Goal: Task Accomplishment & Management: Manage account settings

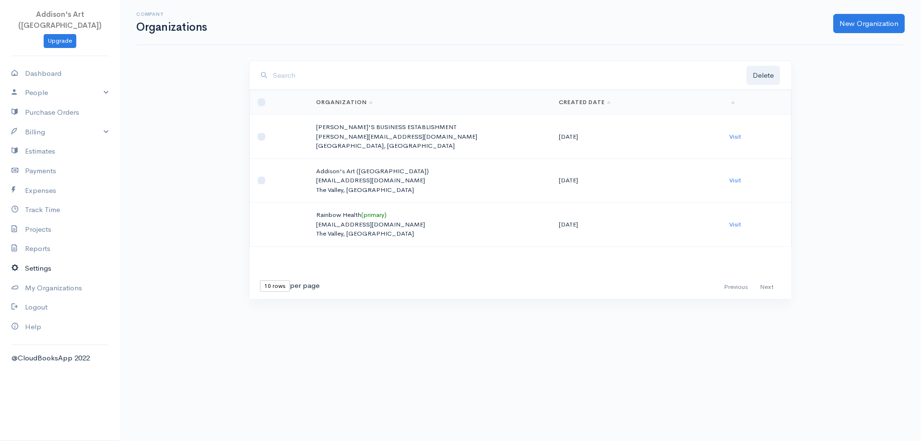
click at [38, 259] on link "Settings" at bounding box center [60, 269] width 120 height 20
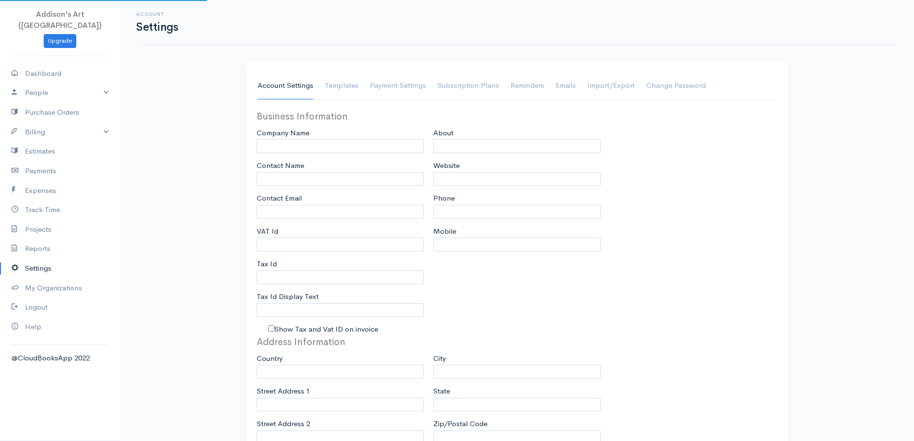
type input "Addison's Art ([GEOGRAPHIC_DATA])"
type input "[PERSON_NAME]"
type input "[EMAIL_ADDRESS][DOMAIN_NAME]"
type input "Tax Id"
type input "[PHONE_NUMBER]"
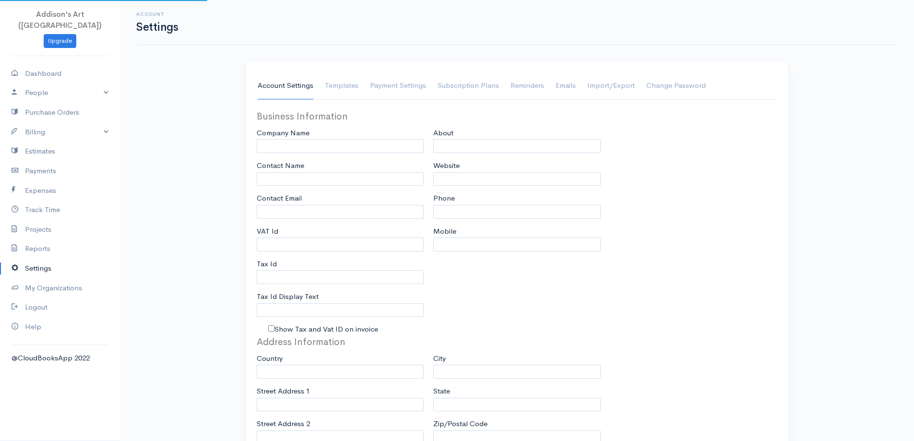
select select
type input "Postbox 1383"
type input "Stoney Ground"
type input "The Valley"
type input "AI2640"
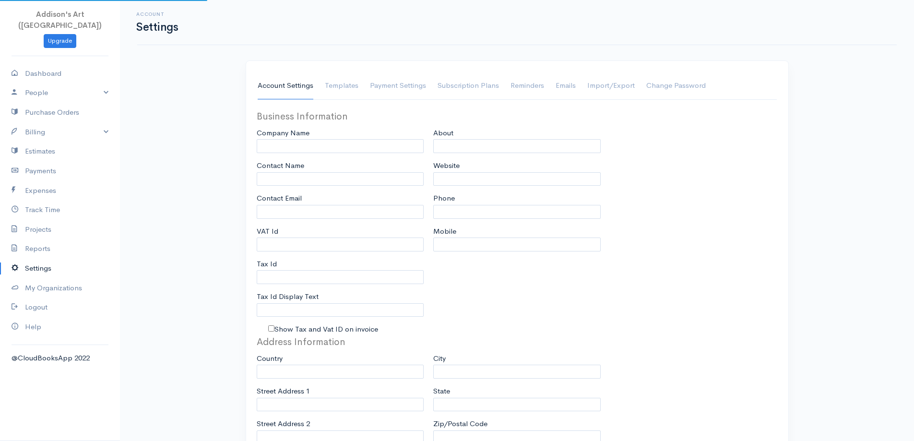
select select
type input "INVOICE"
type input "1"
type input "AA"
type input "1"
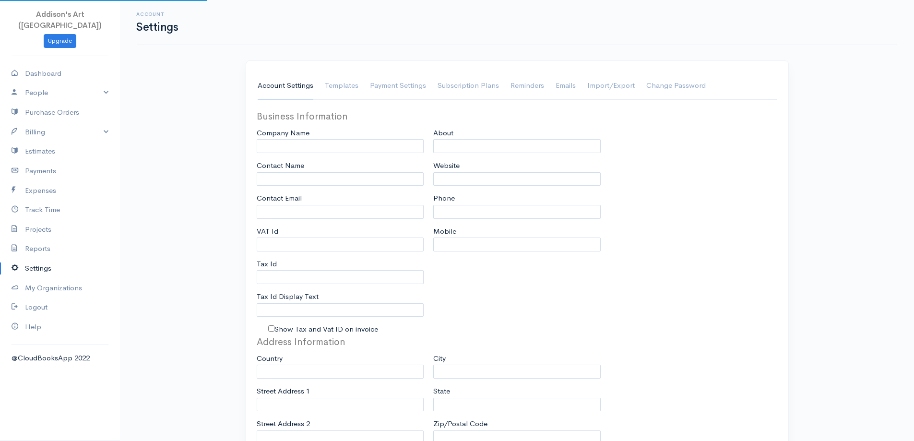
select select "3"
checkbox input "true"
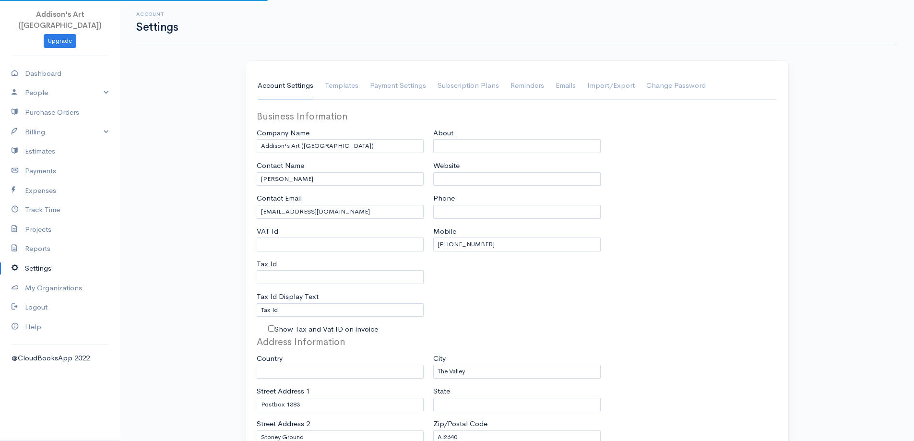
select select "Anguilla"
select select "USD"
click at [31, 317] on link "Help" at bounding box center [60, 327] width 120 height 20
click at [38, 317] on link "Help" at bounding box center [60, 327] width 120 height 20
click at [36, 122] on link "Billing" at bounding box center [60, 132] width 120 height 20
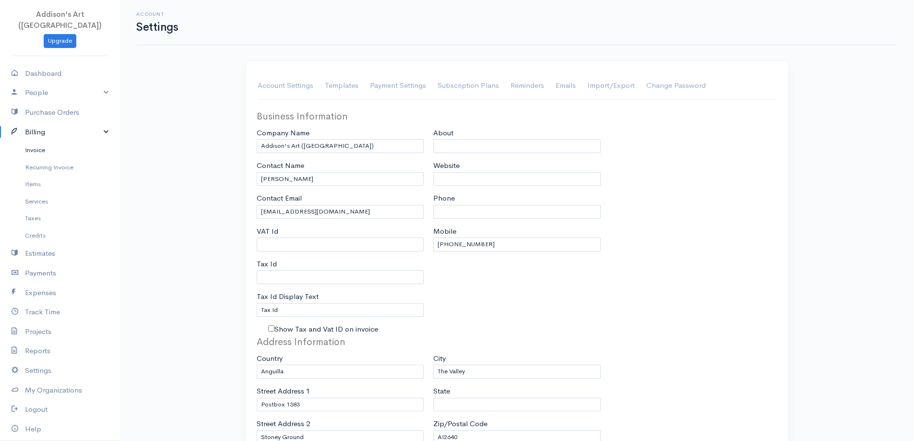
click at [38, 142] on link "Invoice" at bounding box center [60, 150] width 120 height 17
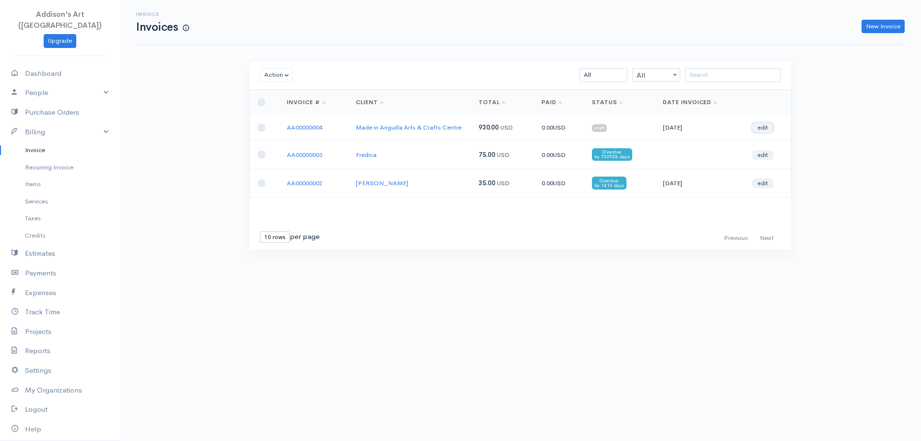
click at [764, 125] on link "edit" at bounding box center [762, 128] width 21 height 10
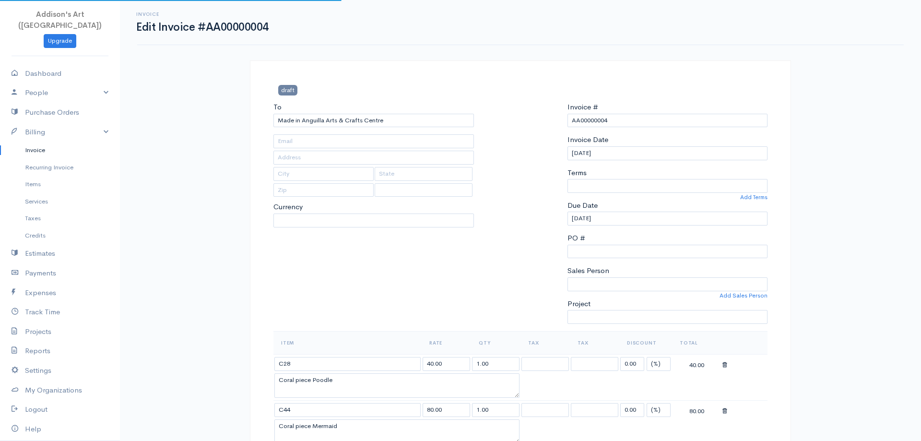
type input "c/o AARPS School"
type input "[GEOGRAPHIC_DATA]"
type input "AI2640"
select select "Anguilla"
select select "USD"
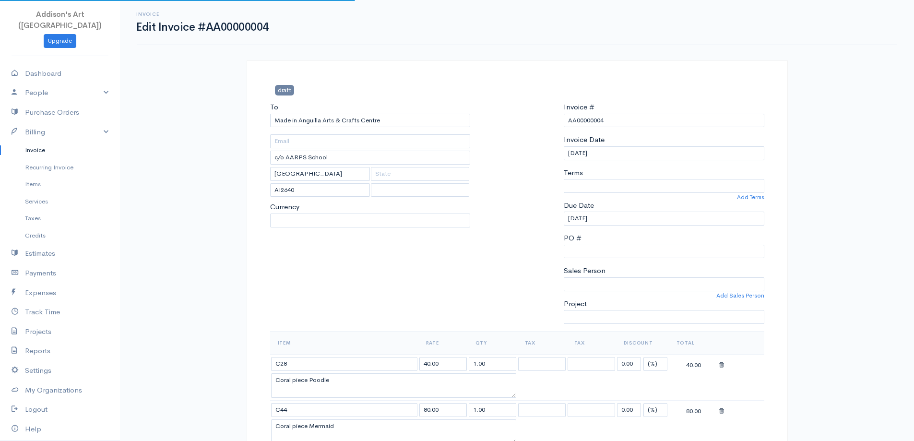
select select "90"
select select
click at [151, 31] on h1 "Edit Invoice #AA00000004" at bounding box center [202, 27] width 132 height 12
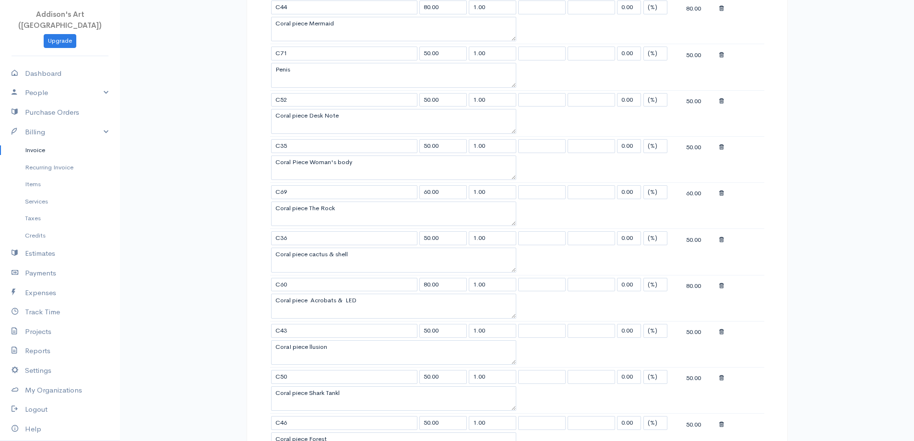
scroll to position [432, 0]
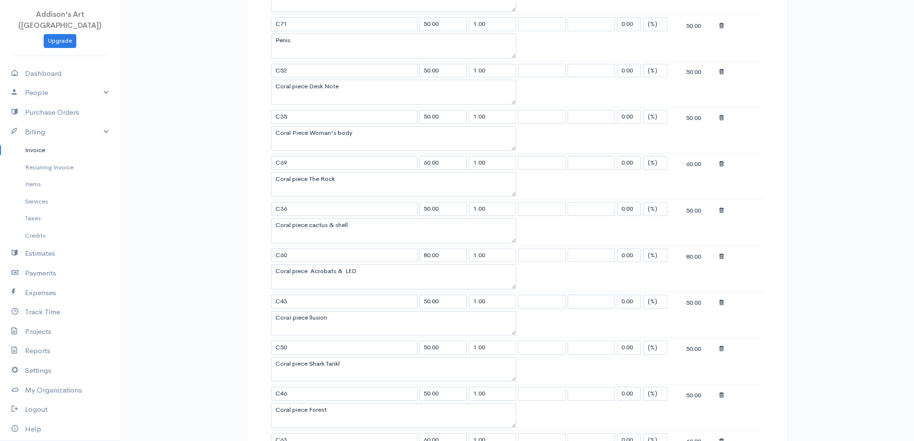
click at [721, 255] on icon at bounding box center [721, 256] width 5 height 7
click at [722, 260] on icon at bounding box center [721, 259] width 5 height 7
click at [722, 260] on icon at bounding box center [721, 261] width 5 height 7
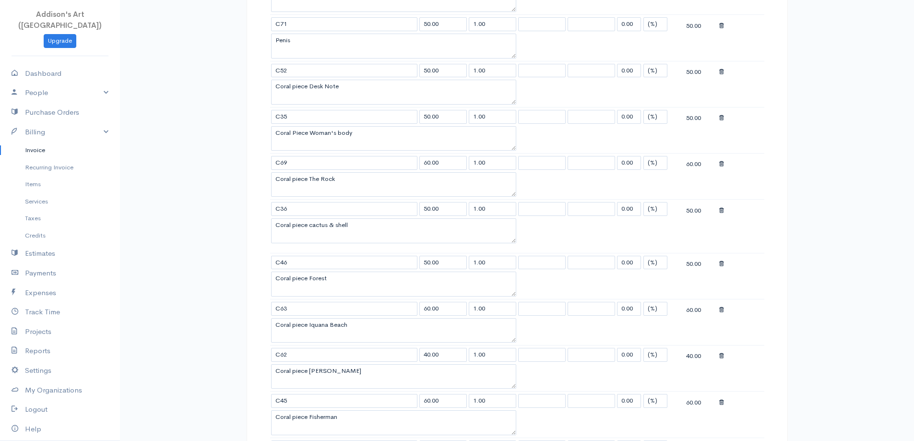
click at [722, 260] on span at bounding box center [721, 264] width 5 height 8
click at [722, 260] on div at bounding box center [741, 265] width 44 height 12
click at [722, 264] on icon at bounding box center [721, 266] width 5 height 7
click at [722, 264] on span at bounding box center [721, 268] width 5 height 8
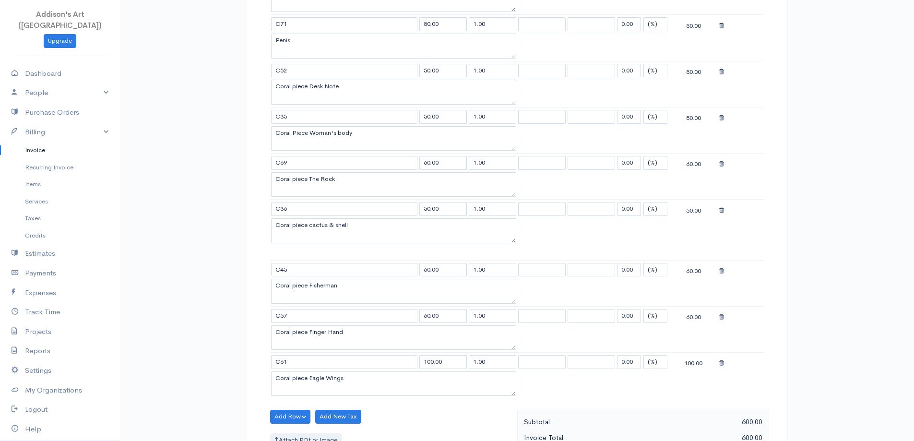
click at [720, 210] on icon at bounding box center [721, 210] width 5 height 7
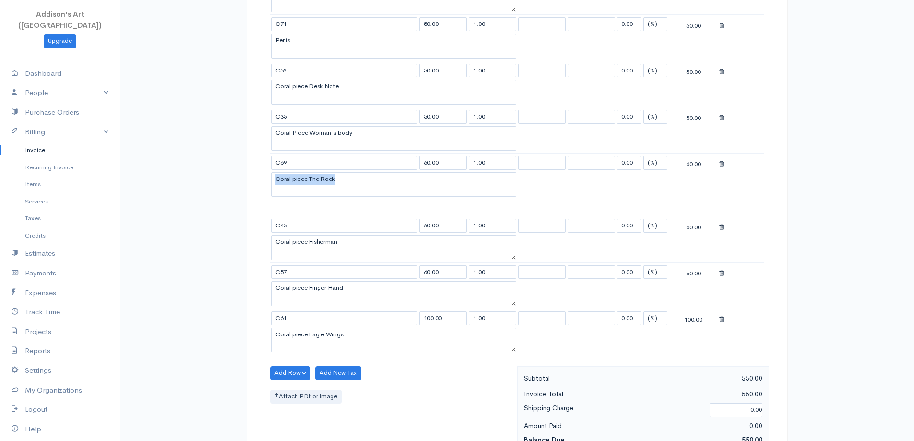
click at [720, 209] on table "Item Rate Qty Tax Tax Discount Total C28 40.00 1.00 0.00 (%) Flat 40.00 Coral p…" at bounding box center [517, 126] width 494 height 455
click at [719, 224] on icon at bounding box center [721, 227] width 5 height 7
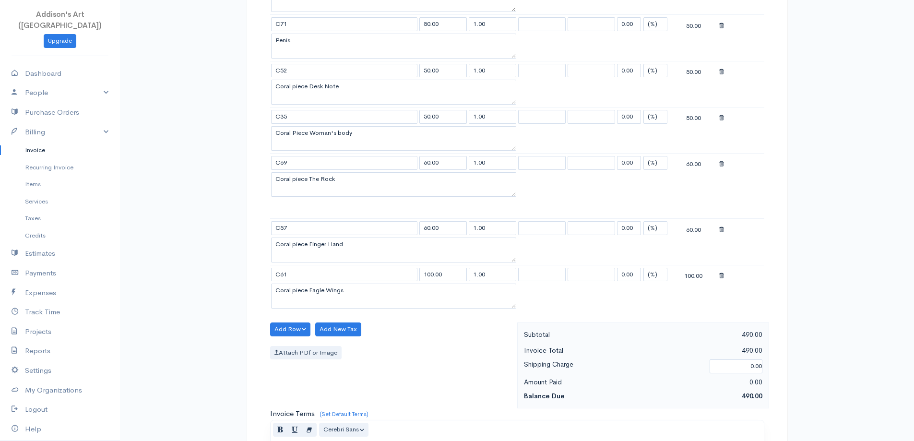
click at [719, 162] on icon at bounding box center [721, 164] width 5 height 7
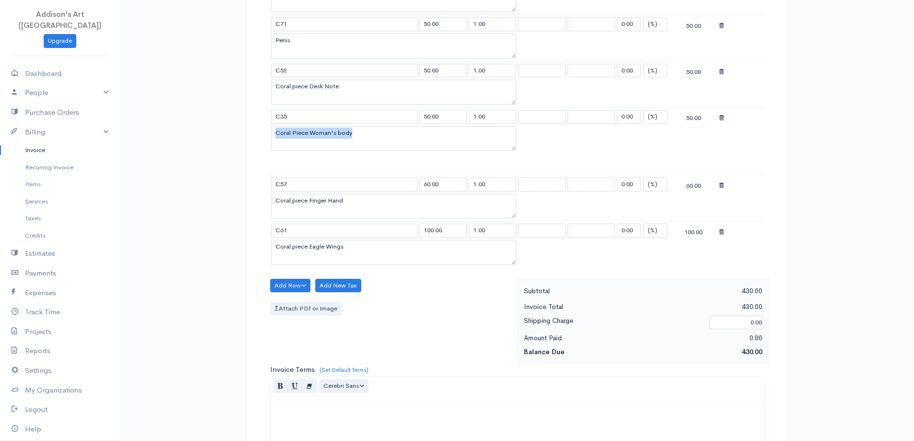
click at [719, 162] on table "Item Rate Qty Tax Tax Discount Total C28 40.00 1.00 0.00 (%) Flat 40.00 Coral p…" at bounding box center [517, 83] width 494 height 368
click at [718, 119] on td at bounding box center [741, 116] width 46 height 19
click at [720, 118] on icon at bounding box center [721, 118] width 5 height 7
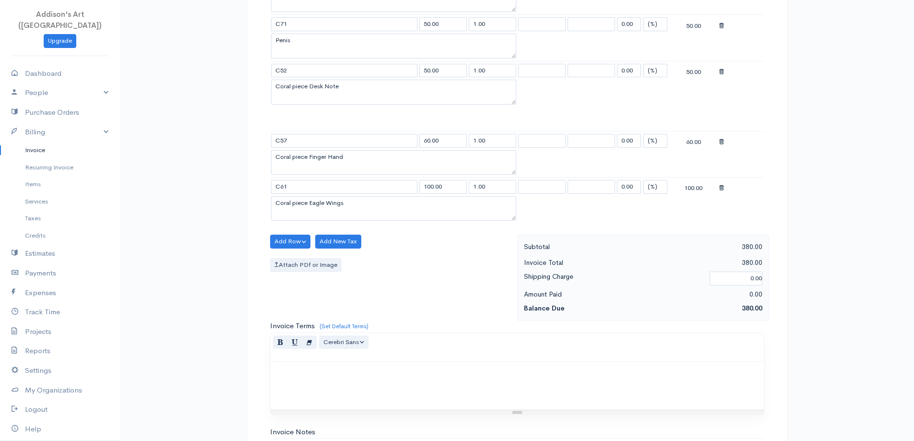
click at [719, 70] on icon at bounding box center [721, 72] width 5 height 7
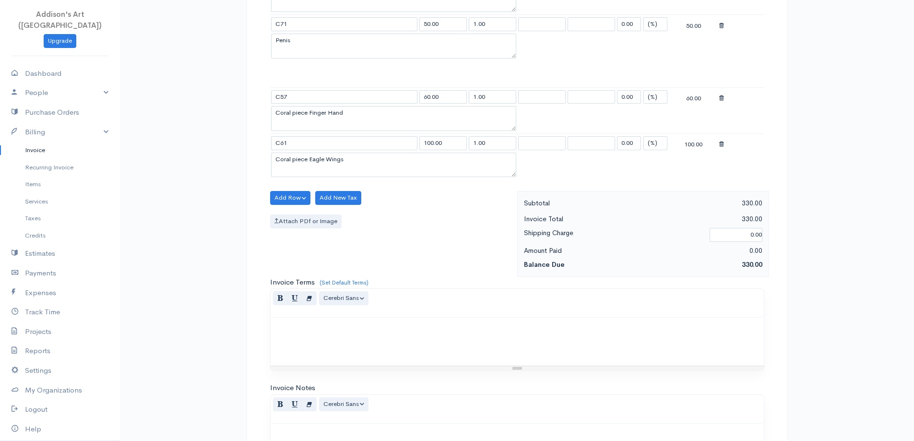
click at [721, 97] on icon at bounding box center [721, 98] width 5 height 7
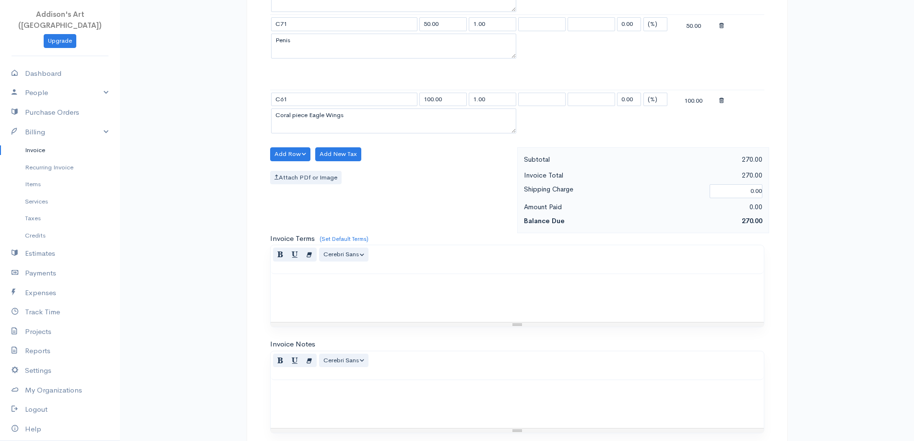
click at [721, 96] on span at bounding box center [721, 100] width 5 height 8
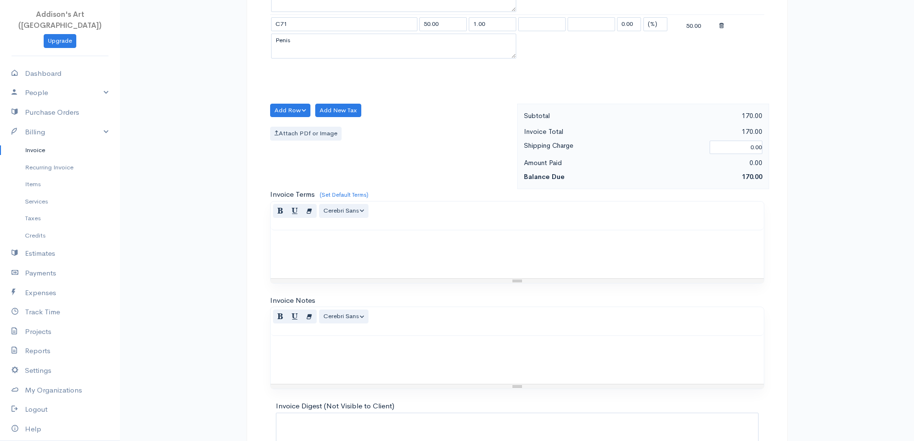
click at [719, 23] on icon at bounding box center [721, 26] width 5 height 7
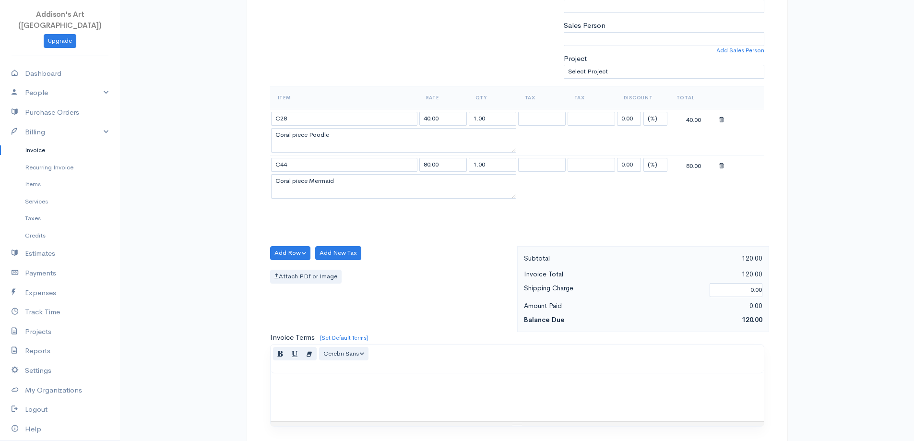
scroll to position [240, 0]
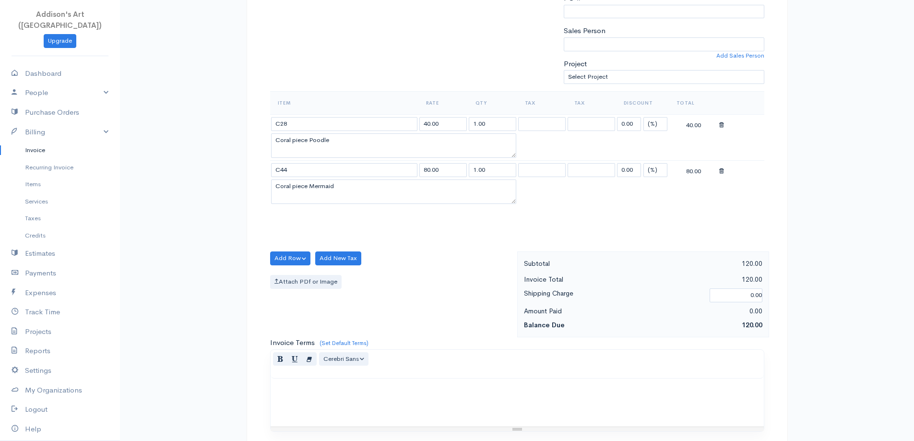
click at [724, 171] on div at bounding box center [741, 170] width 44 height 12
click at [722, 126] on icon at bounding box center [721, 125] width 5 height 7
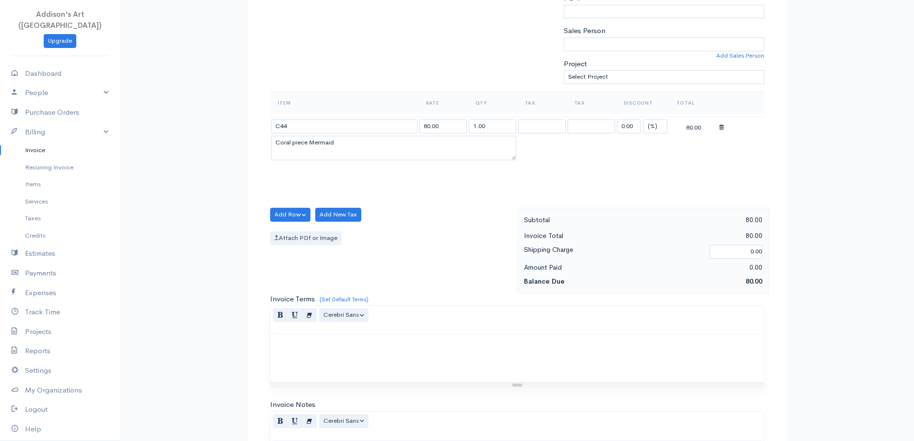
click at [722, 126] on icon at bounding box center [721, 127] width 5 height 7
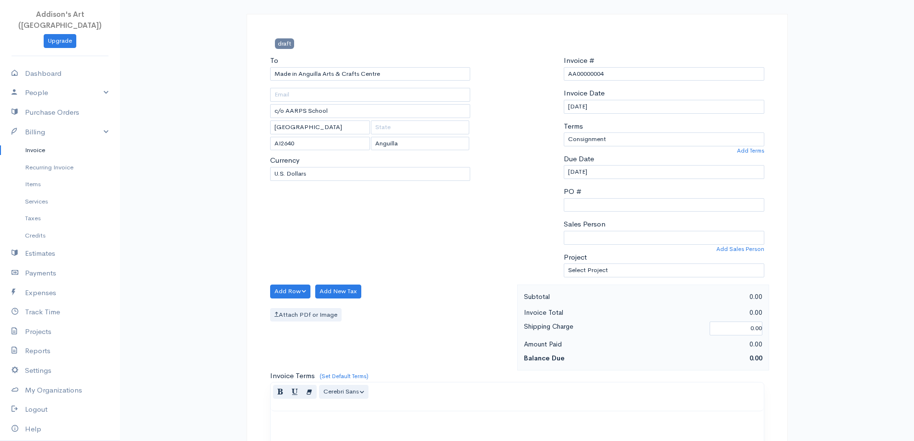
scroll to position [0, 0]
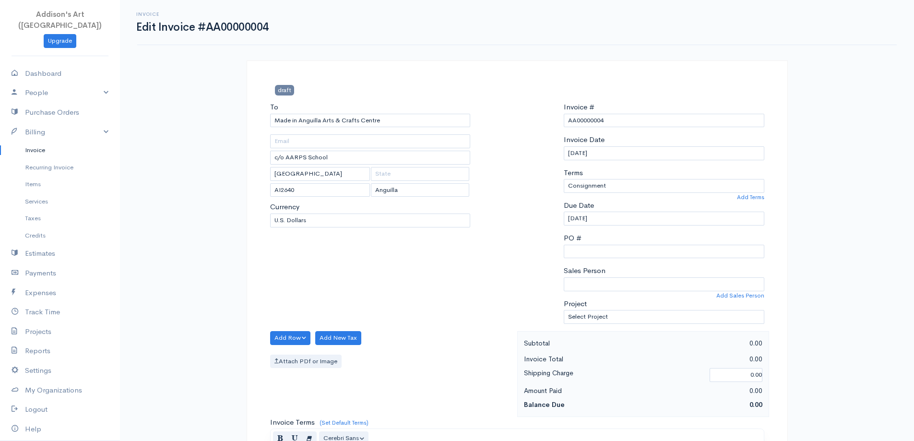
click at [37, 142] on link "Invoice" at bounding box center [60, 150] width 120 height 17
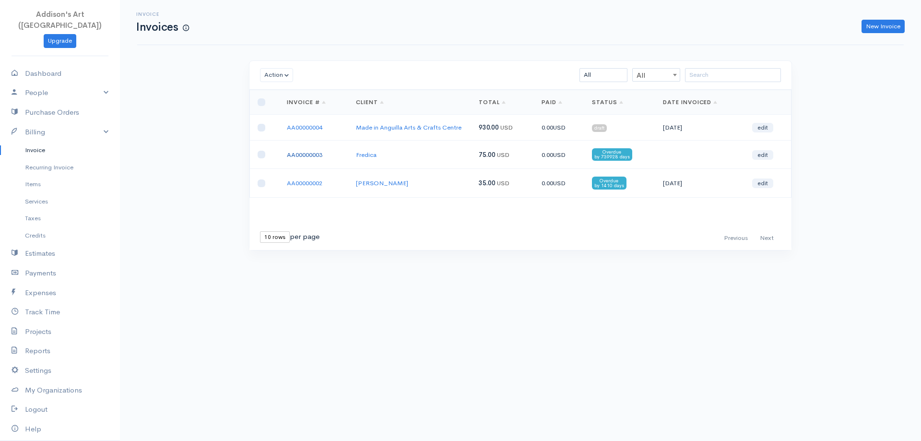
click at [314, 153] on link "AA00000003" at bounding box center [305, 155] width 36 height 8
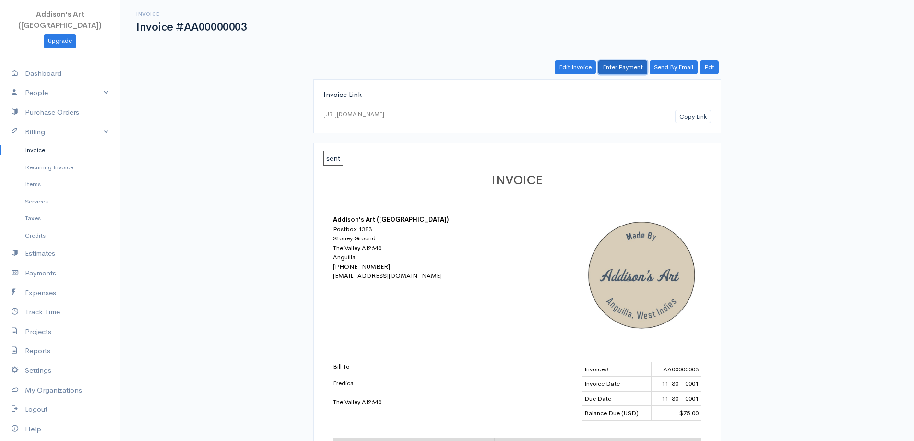
click at [622, 65] on link "Enter Payment" at bounding box center [622, 67] width 49 height 14
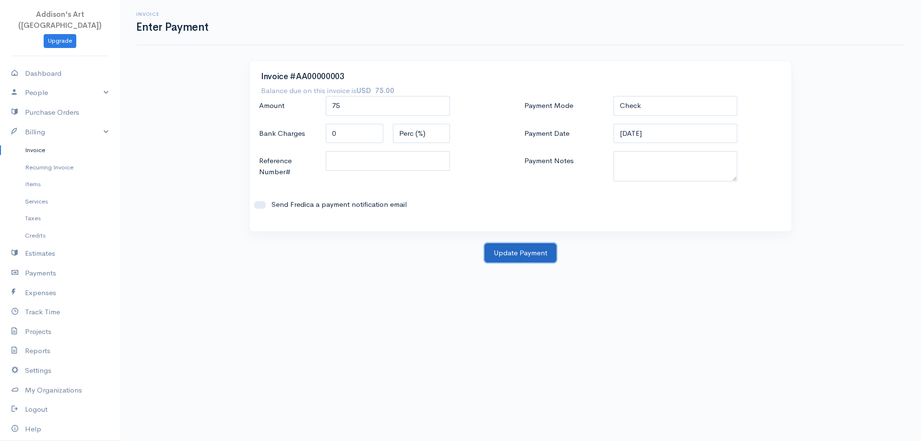
click at [512, 259] on button "Update Payment" at bounding box center [521, 253] width 72 height 20
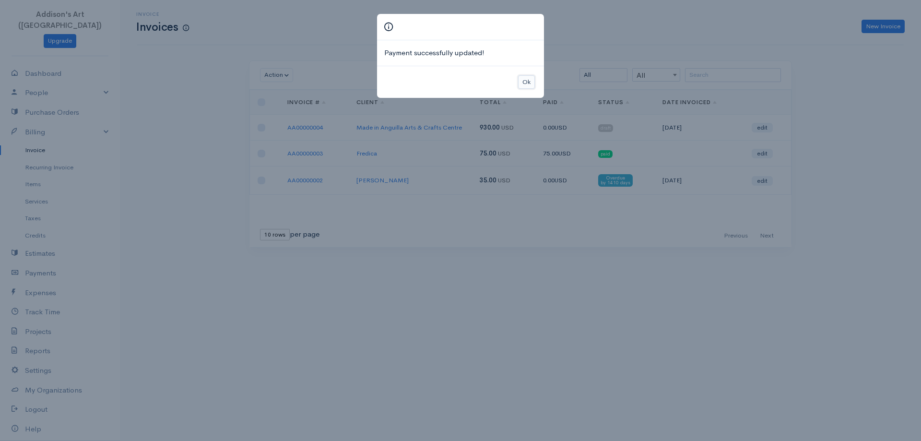
click at [522, 81] on button "Ok" at bounding box center [526, 82] width 17 height 14
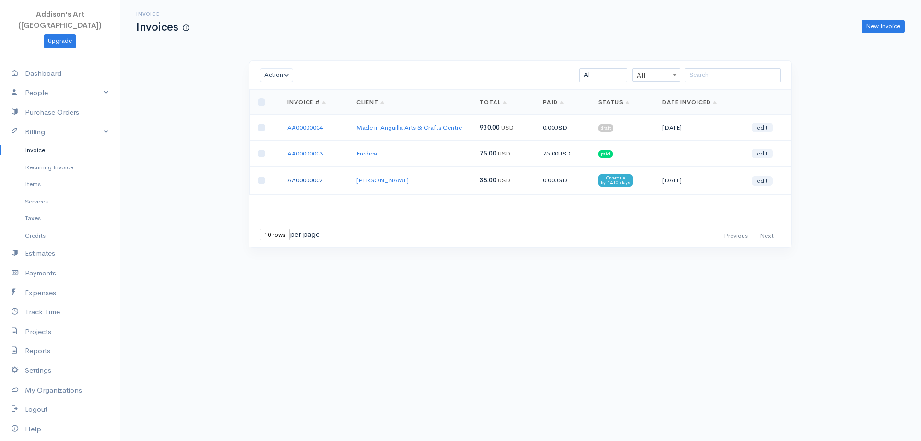
click at [315, 177] on link "AA00000002" at bounding box center [305, 180] width 36 height 8
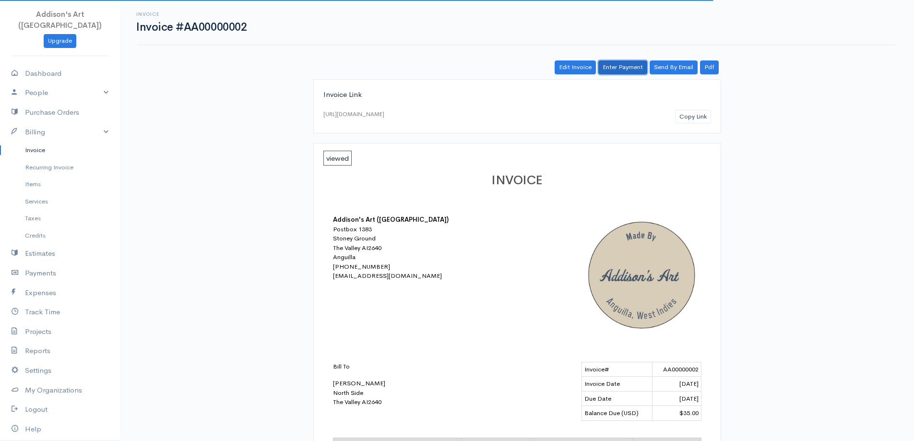
click at [628, 63] on link "Enter Payment" at bounding box center [622, 67] width 49 height 14
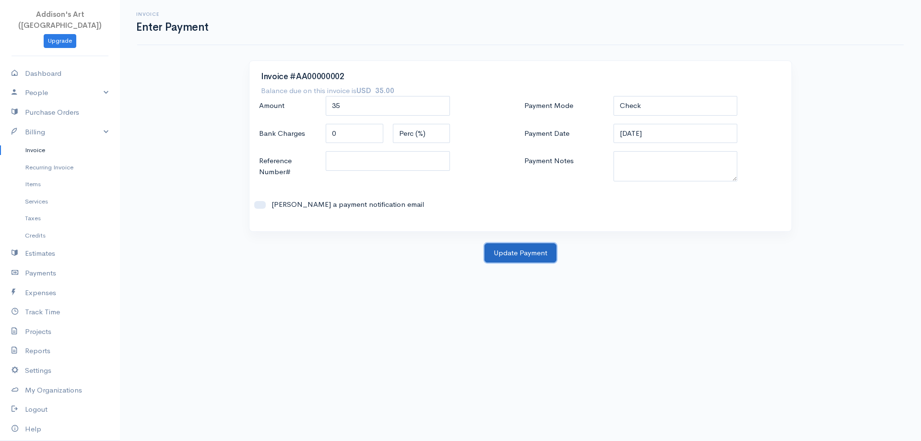
click at [499, 254] on button "Update Payment" at bounding box center [521, 253] width 72 height 20
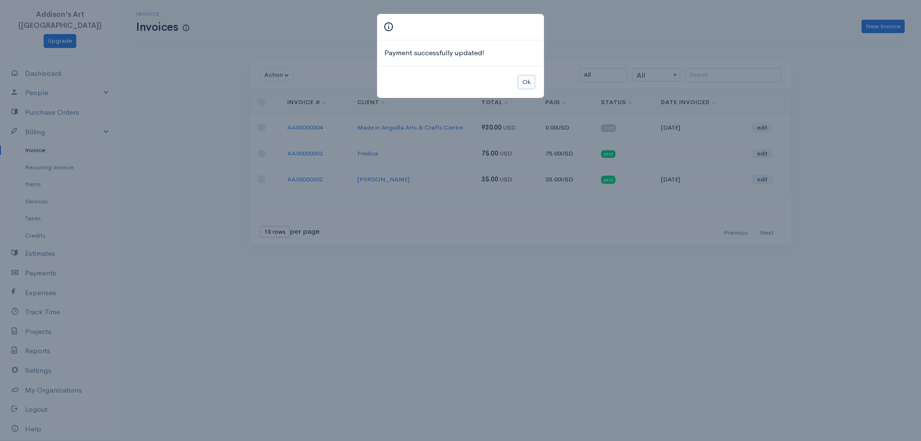
click at [524, 75] on button "Ok" at bounding box center [526, 82] width 17 height 14
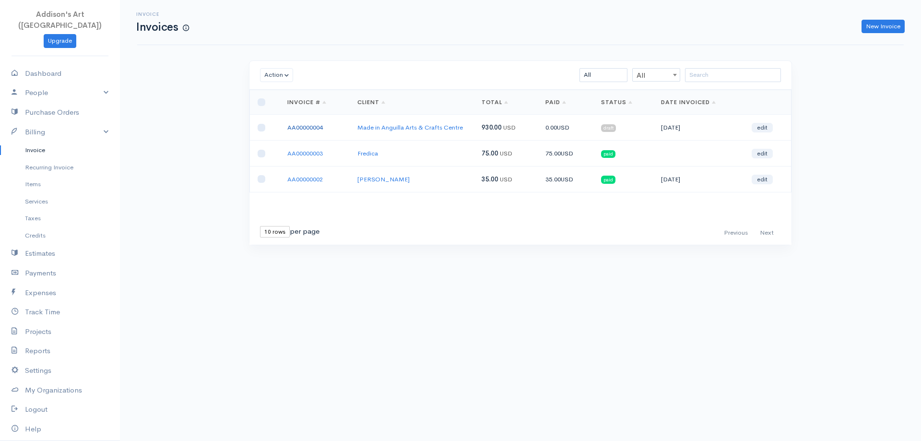
click at [306, 127] on link "AA00000004" at bounding box center [305, 127] width 36 height 8
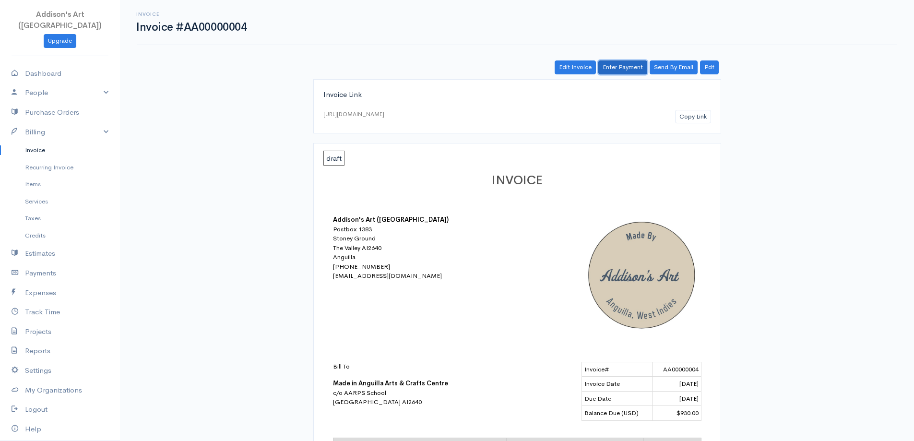
click at [633, 65] on link "Enter Payment" at bounding box center [622, 67] width 49 height 14
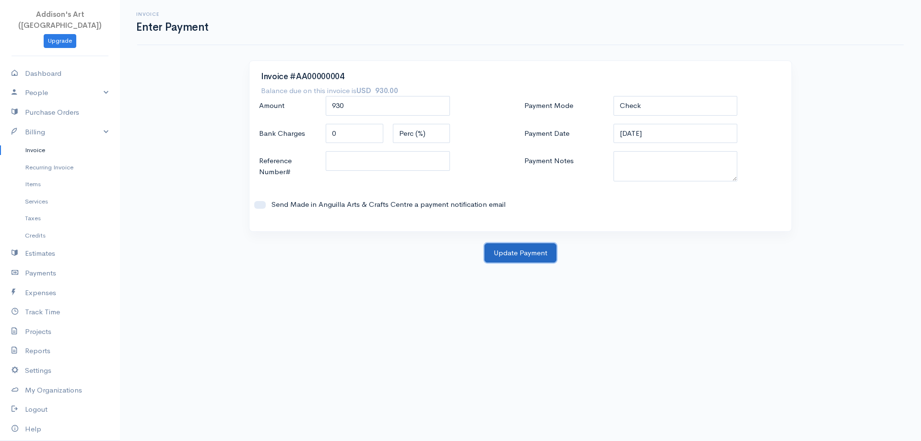
click at [536, 257] on button "Update Payment" at bounding box center [521, 253] width 72 height 20
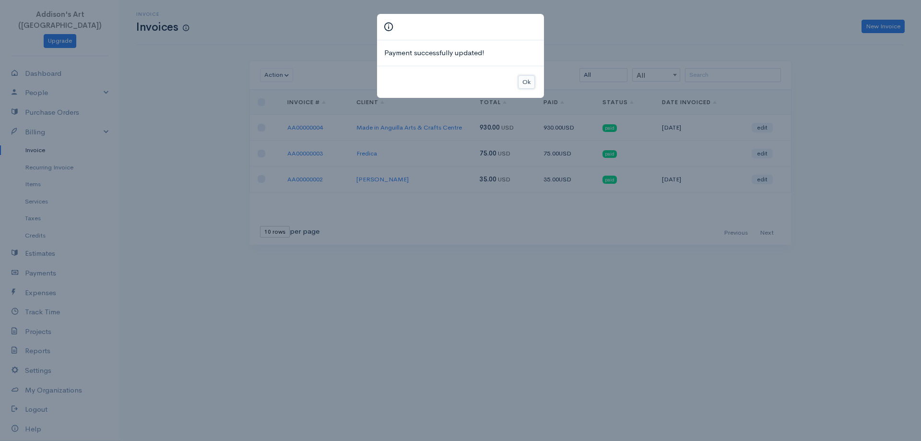
click at [523, 80] on button "Ok" at bounding box center [526, 82] width 17 height 14
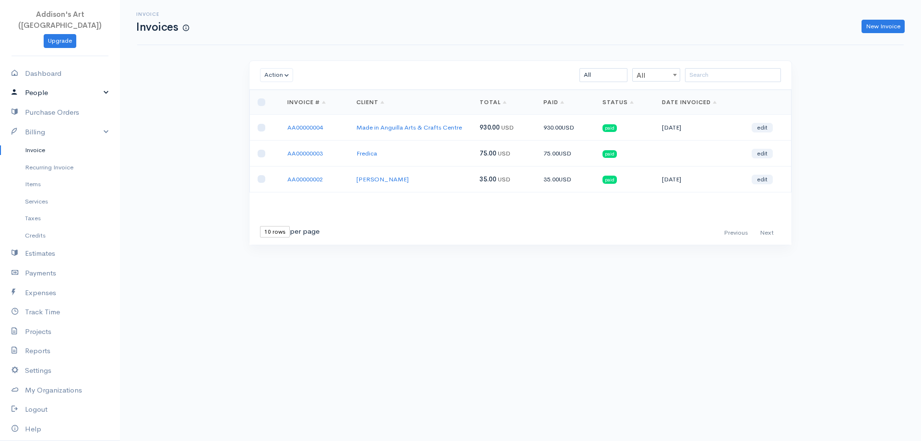
click at [99, 83] on link "People" at bounding box center [60, 93] width 120 height 20
click at [42, 137] on link "Staff Users" at bounding box center [60, 145] width 120 height 17
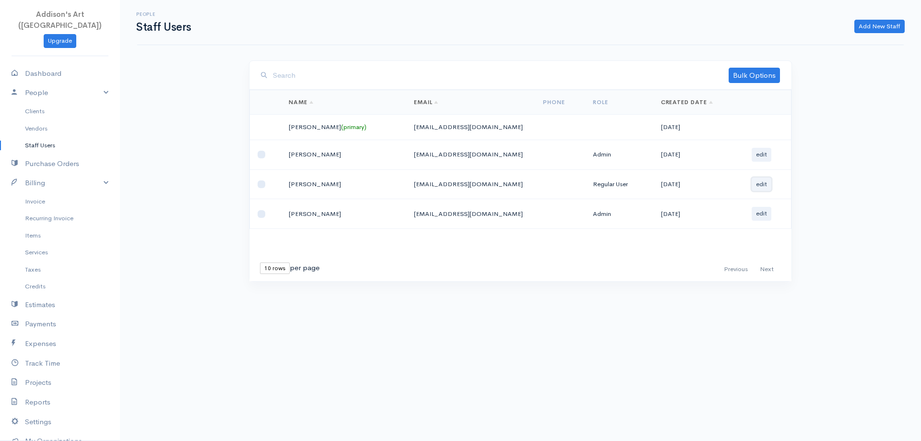
click at [764, 187] on button "edit" at bounding box center [762, 185] width 20 height 14
select select "6,7"
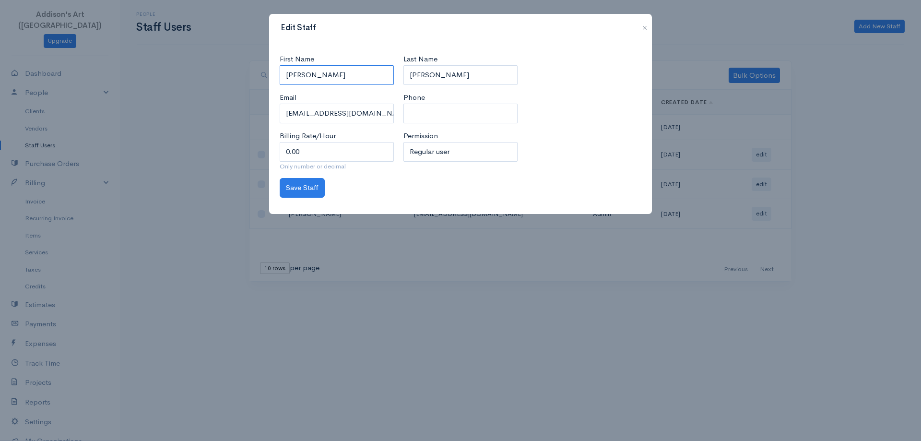
click at [326, 76] on input "[PERSON_NAME]" at bounding box center [337, 75] width 114 height 20
click at [305, 27] on h3 "Edit Staff" at bounding box center [299, 28] width 36 height 12
click at [646, 26] on button "button" at bounding box center [644, 28] width 15 height 12
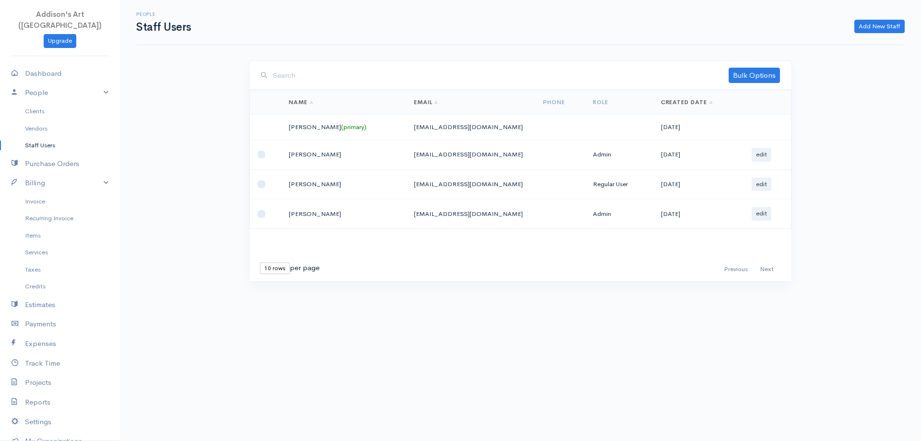
click at [257, 183] on td at bounding box center [265, 184] width 31 height 30
click at [261, 185] on input "checkbox" at bounding box center [262, 184] width 8 height 8
checkbox input "true"
click at [759, 184] on button "edit" at bounding box center [762, 185] width 20 height 14
select select "6,7"
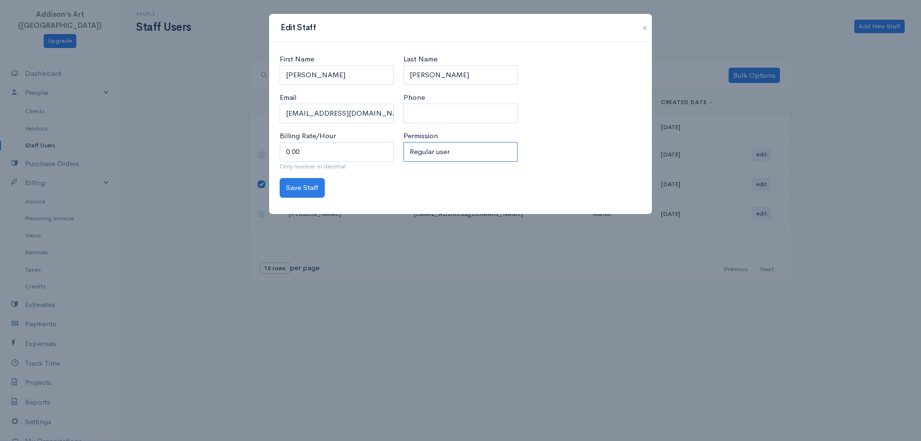
click at [456, 144] on select "Select Regular user Project manager Accountant Admin" at bounding box center [461, 152] width 114 height 20
click at [641, 28] on button "button" at bounding box center [644, 28] width 15 height 12
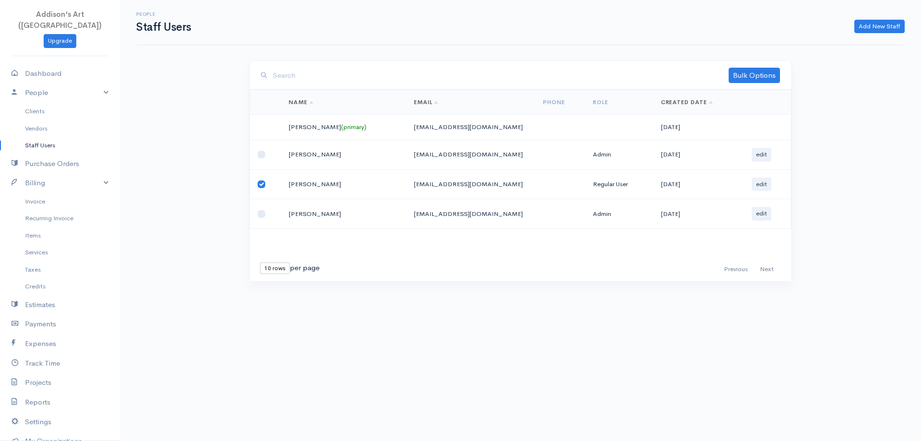
drag, startPoint x: 321, startPoint y: 185, endPoint x: 263, endPoint y: 186, distance: 58.1
click at [263, 186] on input "checkbox" at bounding box center [262, 184] width 8 height 8
checkbox input "false"
drag, startPoint x: 752, startPoint y: 183, endPoint x: 760, endPoint y: 179, distance: 8.6
click at [760, 179] on button "edit" at bounding box center [762, 185] width 20 height 14
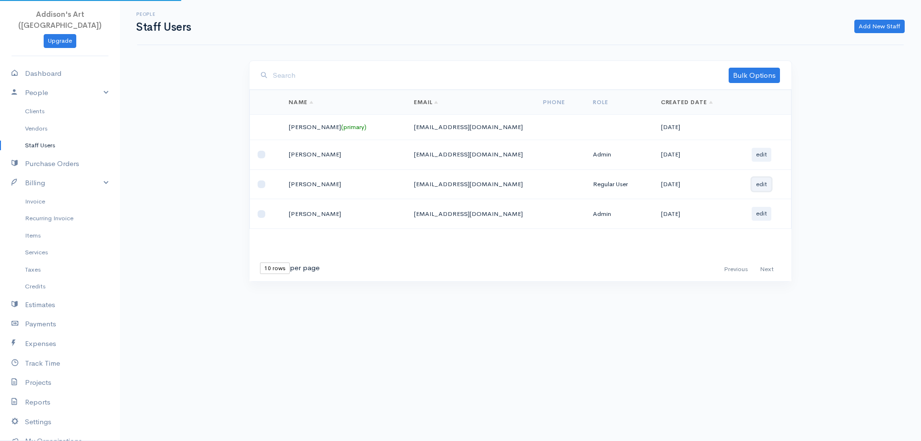
select select "6,7"
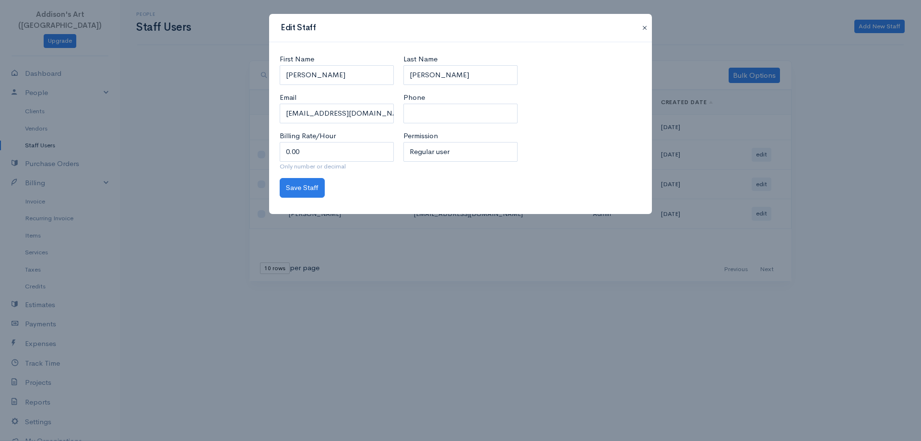
click at [644, 27] on button "button" at bounding box center [644, 28] width 15 height 12
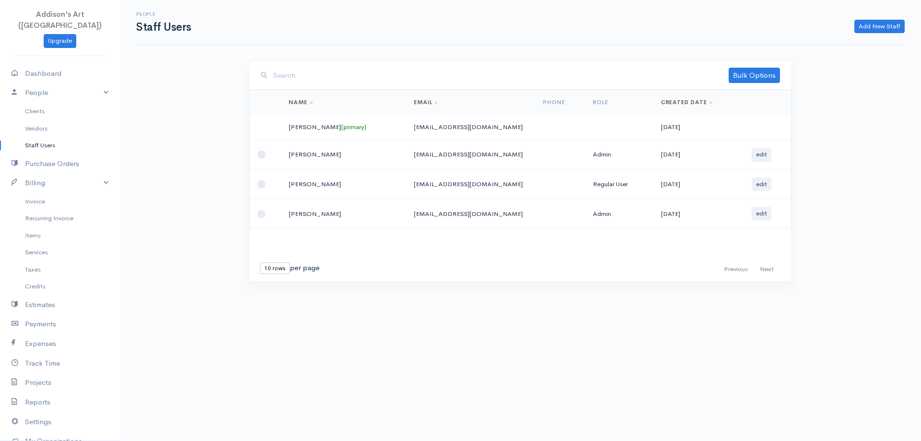
click at [42, 137] on link "Staff Users" at bounding box center [60, 145] width 120 height 17
click at [259, 184] on input "checkbox" at bounding box center [262, 184] width 8 height 8
checkbox input "true"
click at [750, 77] on link "Bulk Options" at bounding box center [754, 75] width 51 height 15
click at [758, 184] on button "edit" at bounding box center [762, 185] width 20 height 14
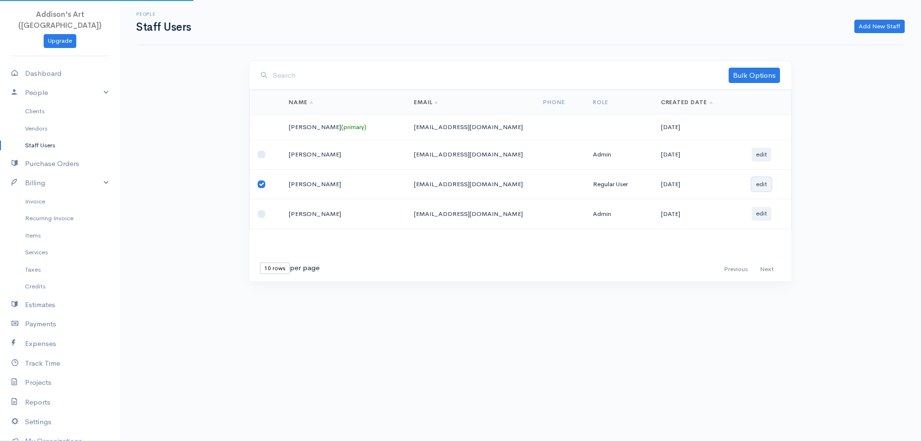
select select "6,7"
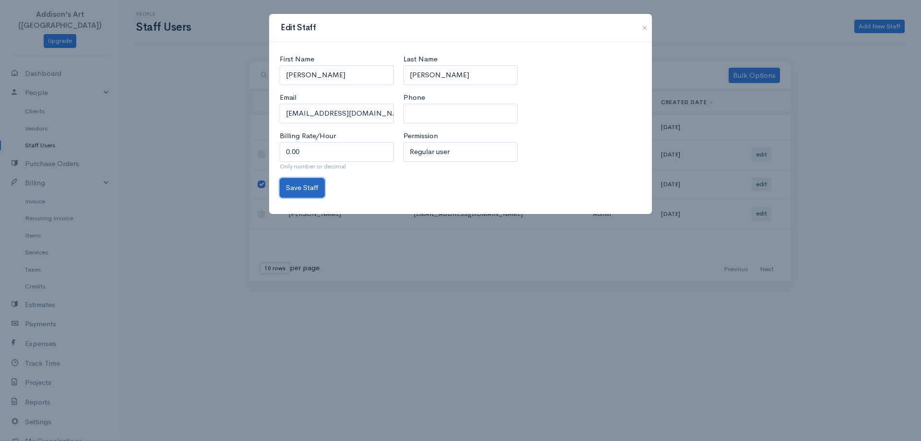
click at [310, 190] on button "Save Staff" at bounding box center [302, 188] width 45 height 20
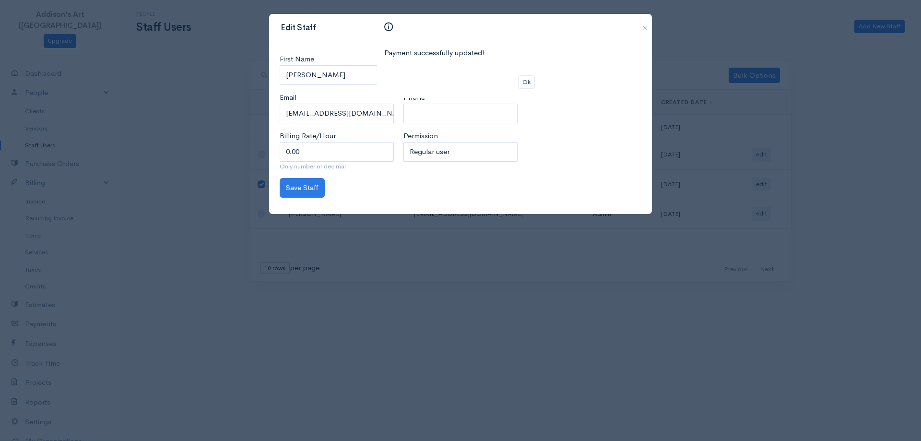
click at [641, 28] on div "Payment successfully updated! Ok" at bounding box center [460, 220] width 921 height 441
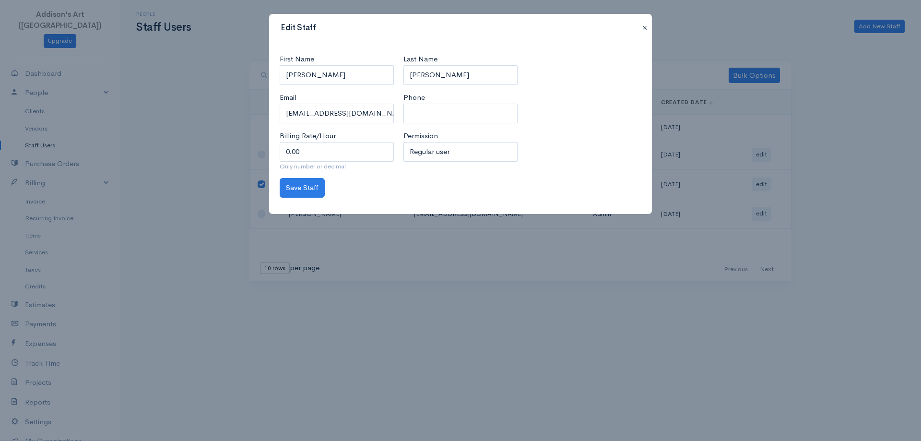
click at [643, 26] on button "button" at bounding box center [644, 28] width 15 height 12
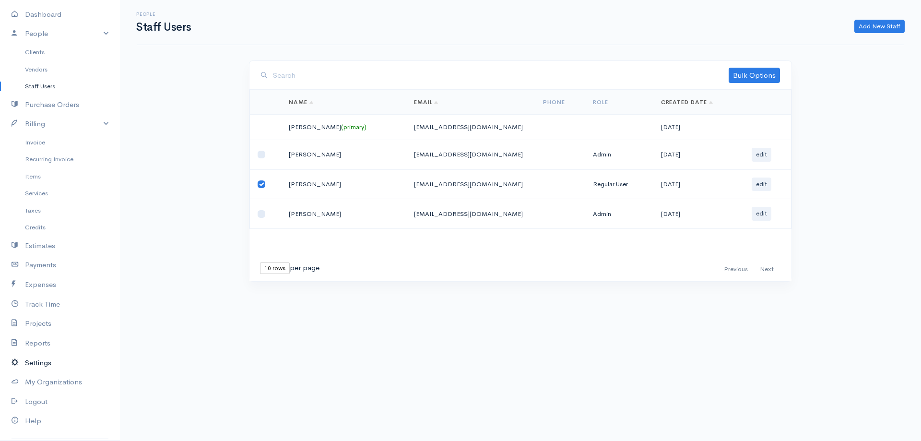
scroll to position [71, 0]
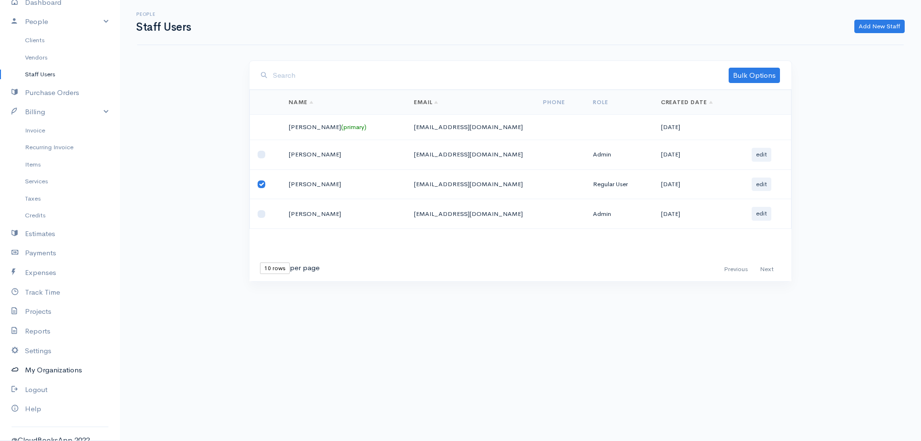
click at [67, 360] on link "My Organizations" at bounding box center [60, 370] width 120 height 20
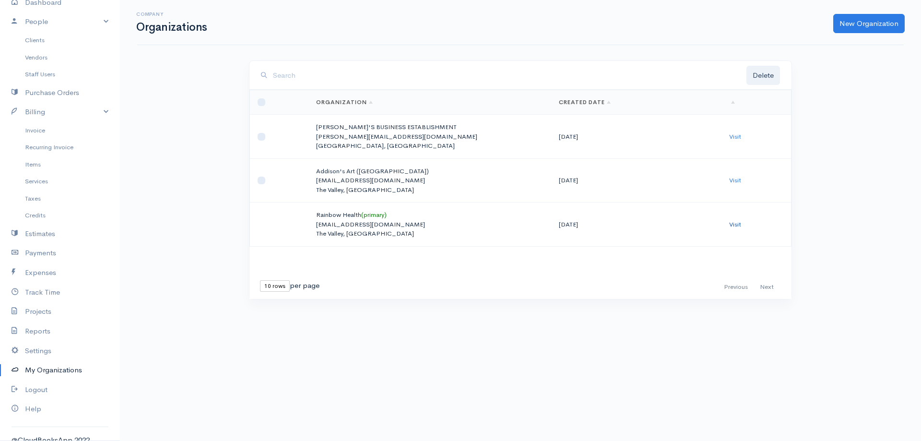
click at [732, 223] on link "Visit" at bounding box center [735, 224] width 12 height 8
